Goal: Transaction & Acquisition: Purchase product/service

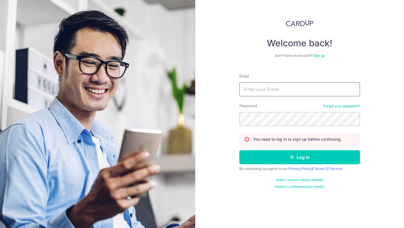
click at [281, 92] on input "Email" at bounding box center [299, 89] width 121 height 14
type input "[EMAIL_ADDRESS][DOMAIN_NAME]"
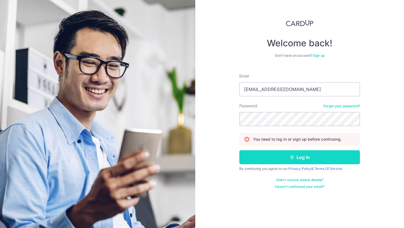
click at [286, 158] on button "Log in" at bounding box center [299, 157] width 121 height 14
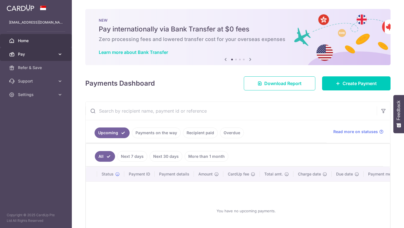
click at [54, 54] on span "Pay" at bounding box center [36, 54] width 37 height 6
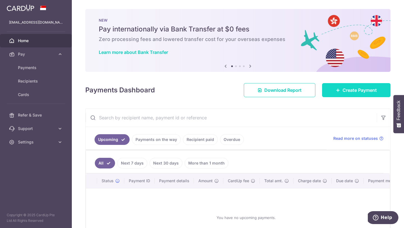
click at [358, 85] on link "Create Payment" at bounding box center [356, 90] width 68 height 14
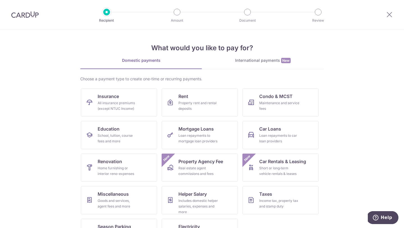
click at [271, 63] on div "International payments New" at bounding box center [263, 60] width 122 height 6
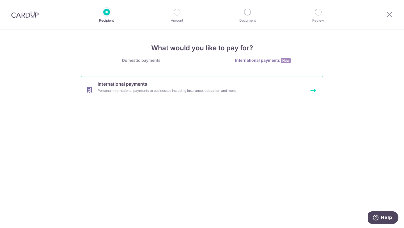
click at [129, 91] on div "Personal international payments to businesses including insurance, education an…" at bounding box center [195, 91] width 194 height 6
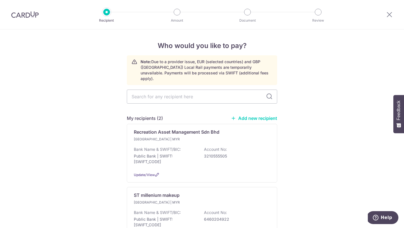
click at [245, 115] on link "Add new recipient" at bounding box center [254, 118] width 46 height 6
select select
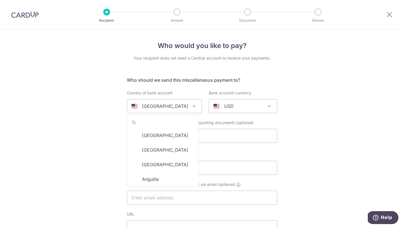
scroll to position [1719, 0]
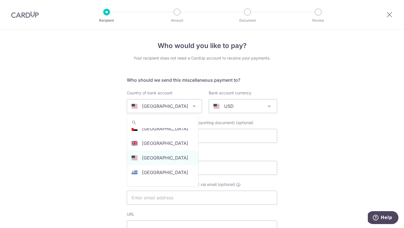
click at [173, 107] on div "United States" at bounding box center [159, 106] width 57 height 7
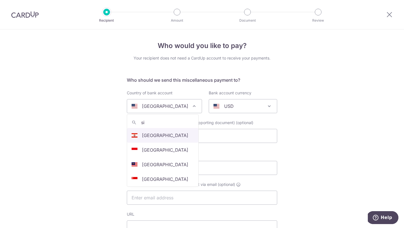
type input "s"
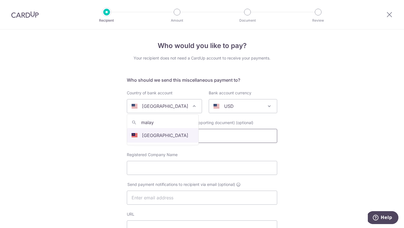
type input "malay"
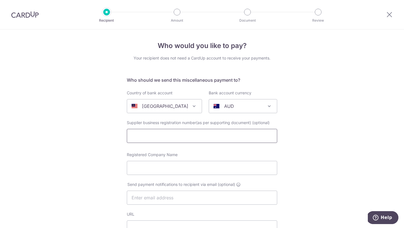
select select "159"
select select "Malaysia"
select select
click at [232, 111] on span "AUD" at bounding box center [243, 105] width 68 height 13
type input "my"
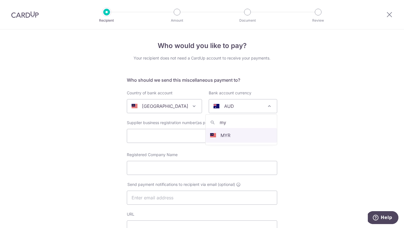
select select "4"
click at [204, 138] on input "text" at bounding box center [202, 136] width 150 height 14
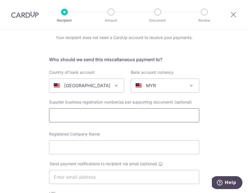
scroll to position [25, 0]
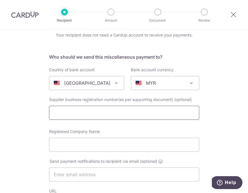
paste input "201501004715 (1130044-A)"
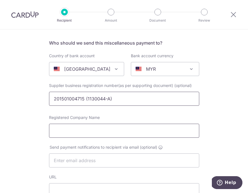
type input "201501004715 (1130044-A)"
click at [133, 131] on input "Registered Company Name" at bounding box center [124, 131] width 150 height 14
click at [103, 129] on input "Registered Company Name" at bounding box center [124, 131] width 150 height 14
paste input "GNV GROUP SDN BHD"
type input "GNV GROUP SDN BHD"
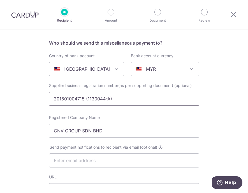
drag, startPoint x: 121, startPoint y: 100, endPoint x: 46, endPoint y: 100, distance: 74.8
click at [46, 100] on div "Supplier business registration number(as per supporting document) (optional) 20…" at bounding box center [124, 95] width 157 height 25
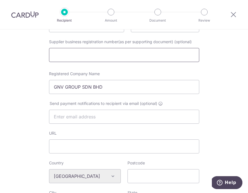
scroll to position [83, 0]
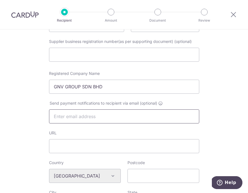
click at [95, 117] on input "text" at bounding box center [124, 116] width 150 height 14
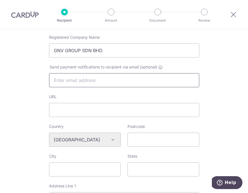
scroll to position [128, 0]
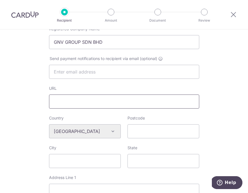
click at [140, 104] on input "URL" at bounding box center [124, 101] width 150 height 14
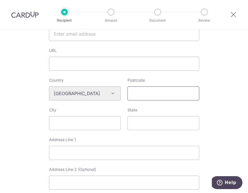
click at [156, 90] on input "Postcode" at bounding box center [164, 93] width 72 height 14
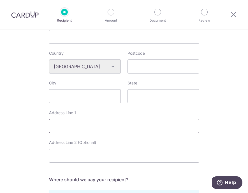
click at [78, 128] on input "Address Line 1" at bounding box center [124, 126] width 150 height 14
paste input "Selera Gaya, 10, Jalan Gaya 1, Taman Gaya, 81800 Ulu Tiram, Johor, Malaysia"
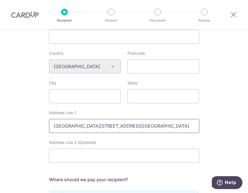
scroll to position [0, 23]
type input "Selera Gaya, 10, Jalan Gaya 1, Taman Gaya, 81800 Ulu Tiram, Johor, Malaysia"
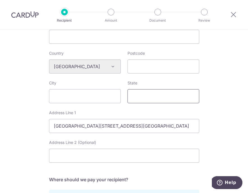
click at [159, 94] on input "State" at bounding box center [164, 96] width 72 height 14
type input "Johor"
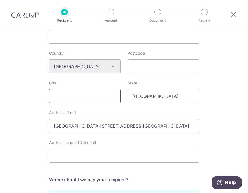
click at [91, 98] on input "City" at bounding box center [85, 96] width 72 height 14
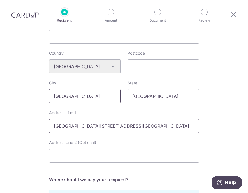
type input "Johor"
click at [70, 124] on input "Selera Gaya, 10, Jalan Gaya 1, Taman Gaya, 81800 Ulu Tiram, Johor, Malaysia" at bounding box center [124, 126] width 150 height 14
drag, startPoint x: 164, startPoint y: 127, endPoint x: 239, endPoint y: 127, distance: 74.6
click at [239, 127] on div "Who would you like to pay? Your recipient does not need a CardUp account to rec…" at bounding box center [124, 73] width 248 height 473
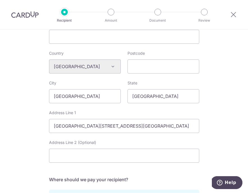
click at [219, 128] on div "Who would you like to pay? Your recipient does not need a CardUp account to rec…" at bounding box center [124, 73] width 248 height 473
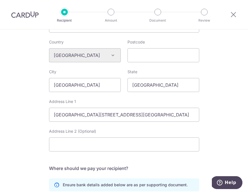
scroll to position [205, 0]
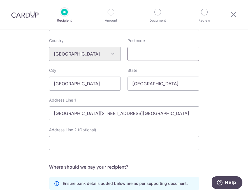
click at [163, 52] on input "Postcode" at bounding box center [164, 54] width 72 height 14
type input "81800"
click at [216, 119] on div "Who would you like to pay? Your recipient does not need a CardUp account to rec…" at bounding box center [124, 60] width 248 height 473
drag, startPoint x: 179, startPoint y: 111, endPoint x: 213, endPoint y: 110, distance: 33.7
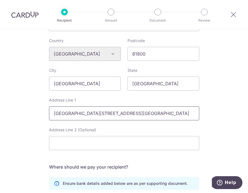
click at [213, 110] on div "Who would you like to pay? Your recipient does not need a CardUp account to rec…" at bounding box center [124, 60] width 248 height 473
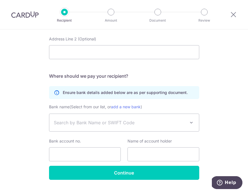
scroll to position [302, 0]
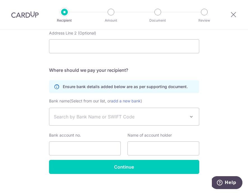
click at [181, 117] on span "Search by Bank Name or SWIFT Code" at bounding box center [120, 116] width 132 height 7
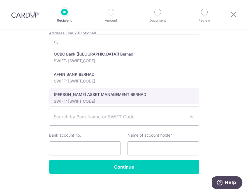
click at [113, 119] on span "Search by Bank Name or SWIFT Code" at bounding box center [120, 116] width 132 height 7
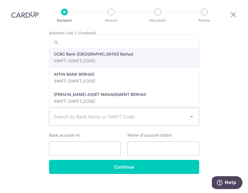
click at [113, 119] on span "Search by Bank Name or SWIFT Code" at bounding box center [120, 116] width 132 height 7
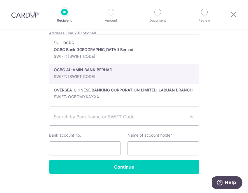
scroll to position [0, 0]
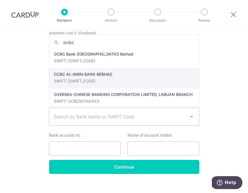
type input "ocbc"
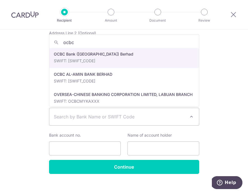
select select "276"
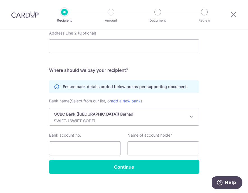
scroll to position [309, 0]
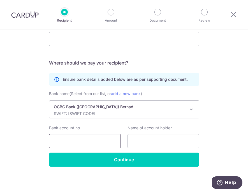
click at [93, 143] on input "Bank account no." at bounding box center [85, 141] width 72 height 14
paste input "1751027187"
type input "1751027187"
click at [163, 140] on input "text" at bounding box center [164, 141] width 72 height 14
paste input "GNV GROUP SDN BHD"
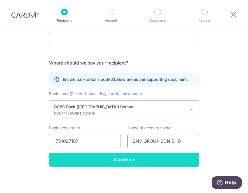
type input "GNV GROUP SDN BHD"
click at [140, 159] on input "Continue" at bounding box center [124, 159] width 150 height 14
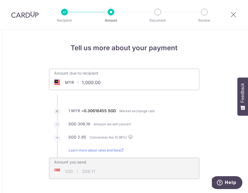
drag, startPoint x: 107, startPoint y: 85, endPoint x: 66, endPoint y: 85, distance: 40.4
click at [66, 85] on div "MYR 1,000.00 1000" at bounding box center [92, 82] width 87 height 13
type input "1"
type input "4,860.00"
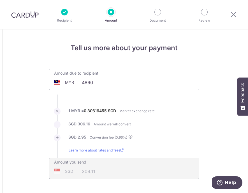
type input "1,502.32"
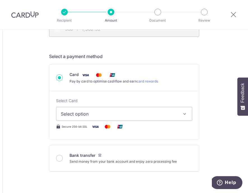
scroll to position [143, 0]
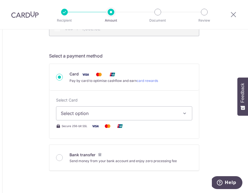
click at [134, 114] on span "Select option" at bounding box center [119, 113] width 117 height 7
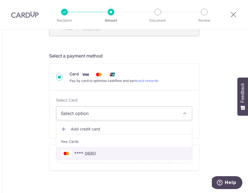
click at [98, 153] on span "**** 0680" at bounding box center [124, 153] width 127 height 7
type input "4,860.00"
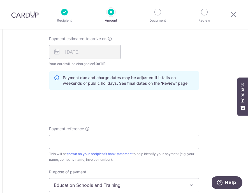
scroll to position [355, 0]
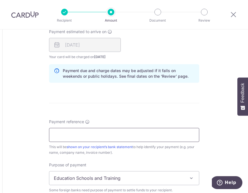
click at [104, 136] on input "Payment reference" at bounding box center [124, 135] width 150 height 14
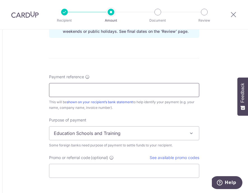
scroll to position [400, 0]
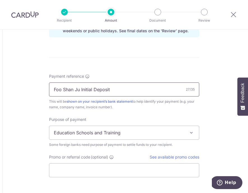
type input "Foo Shan Ju Initial Deposit"
click at [153, 133] on span "Education Schools and Training" at bounding box center [124, 132] width 150 height 13
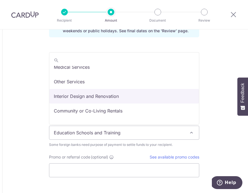
scroll to position [34, 0]
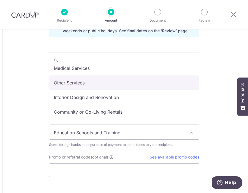
select select "Other Services"
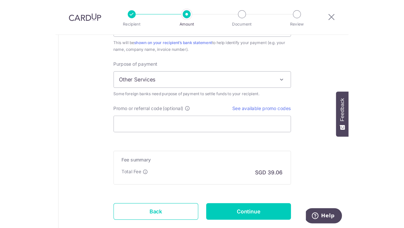
scroll to position [473, 0]
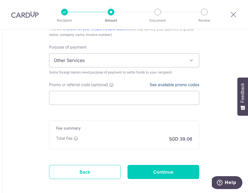
click at [166, 82] on link "See available promo codes" at bounding box center [175, 84] width 50 height 5
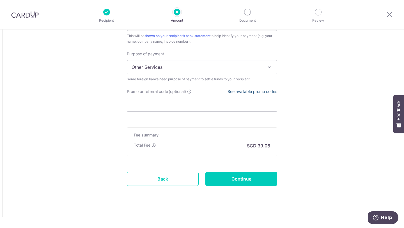
scroll to position [463, 0]
click at [184, 105] on input "Promo or referral code (optional)" at bounding box center [202, 105] width 150 height 14
paste input "OFF225"
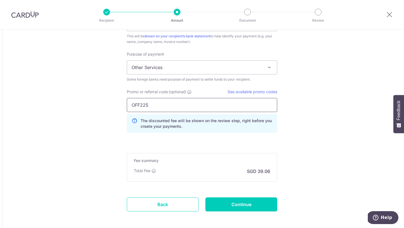
type input "OFF225"
click at [248, 193] on input "Continue" at bounding box center [241, 204] width 72 height 14
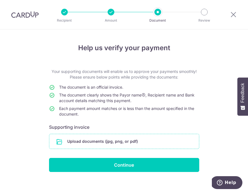
click at [108, 141] on input "file" at bounding box center [124, 141] width 150 height 15
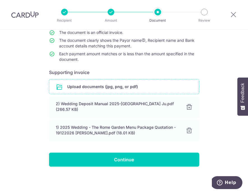
scroll to position [55, 0]
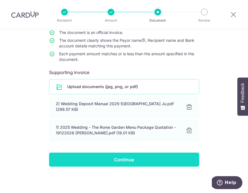
click at [148, 157] on input "Continue" at bounding box center [124, 159] width 150 height 14
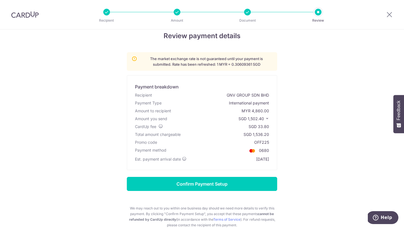
scroll to position [52, 0]
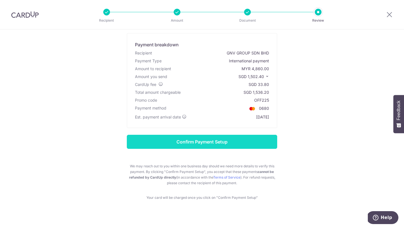
click at [248, 142] on input "Confirm Payment Setup" at bounding box center [202, 142] width 150 height 14
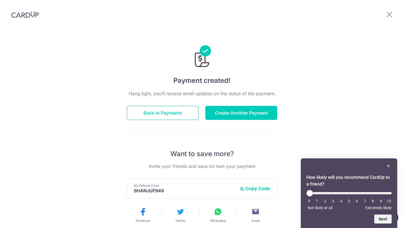
click at [174, 115] on button "Back to Payments" at bounding box center [163, 113] width 72 height 14
